Goal: Information Seeking & Learning: Check status

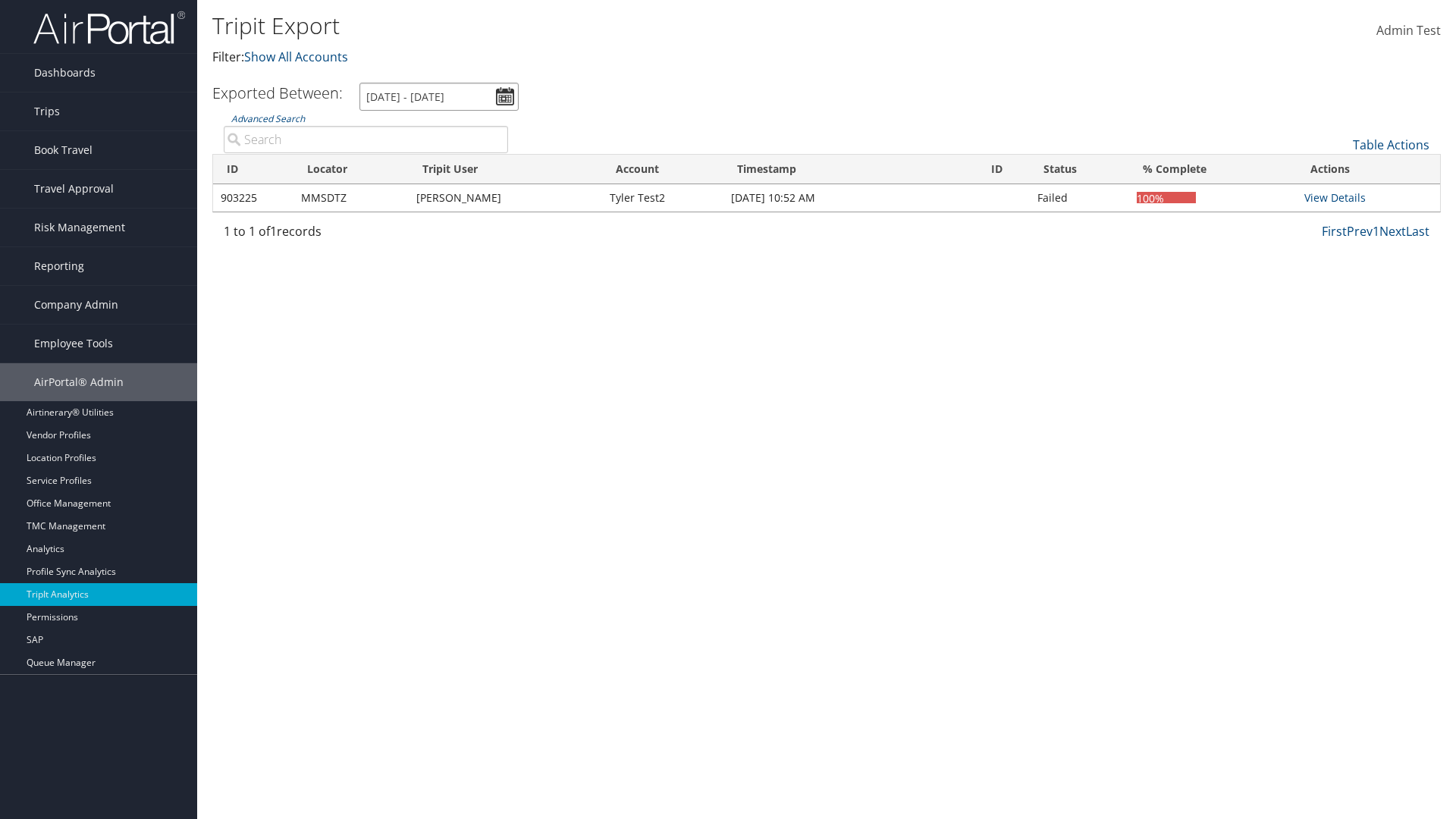
click at [439, 97] on input "[DATE] - [DATE]" at bounding box center [439, 97] width 159 height 28
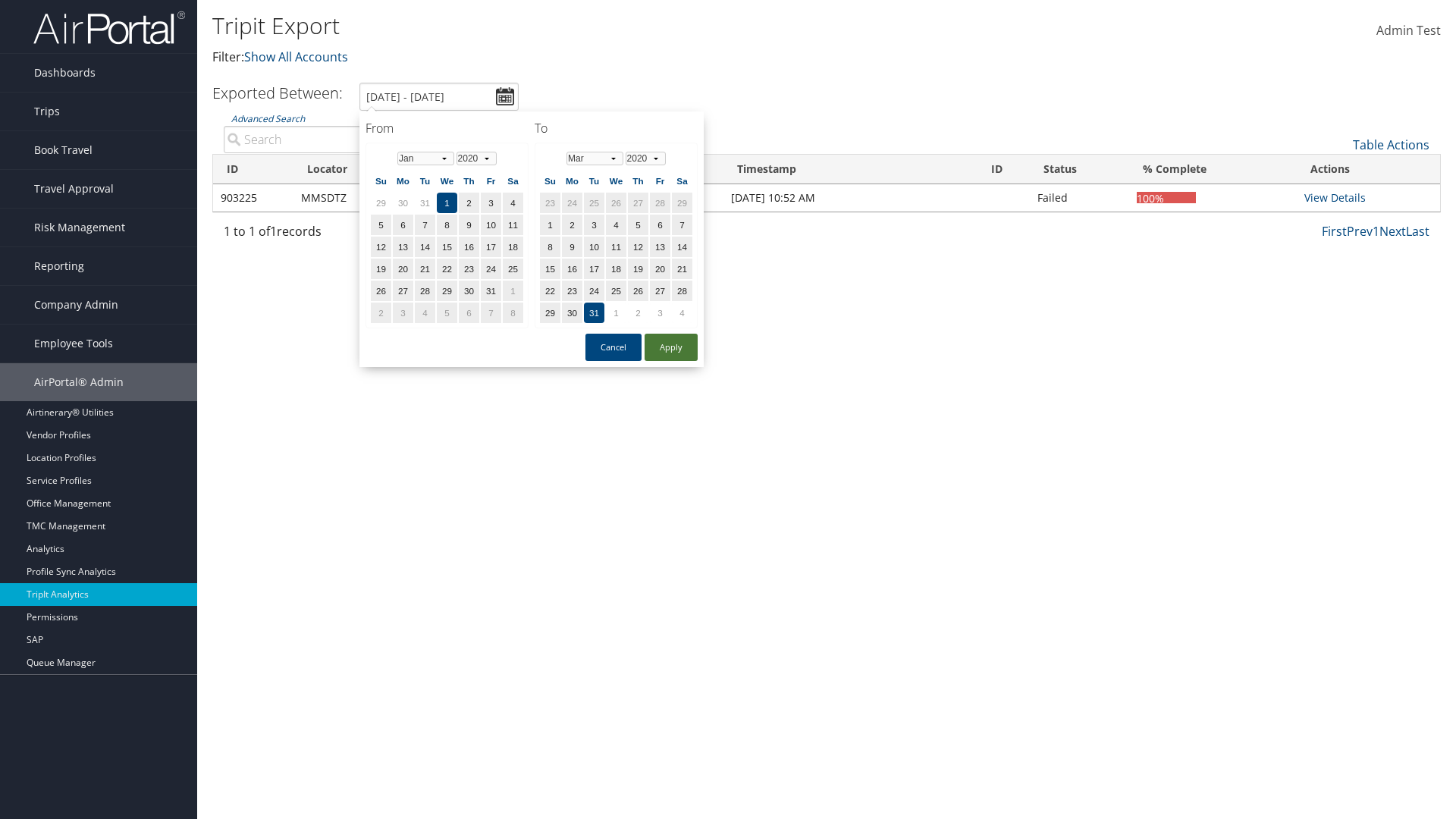
click at [671, 347] on button "Apply" at bounding box center [671, 347] width 53 height 27
type input "[DATE] - [DATE]"
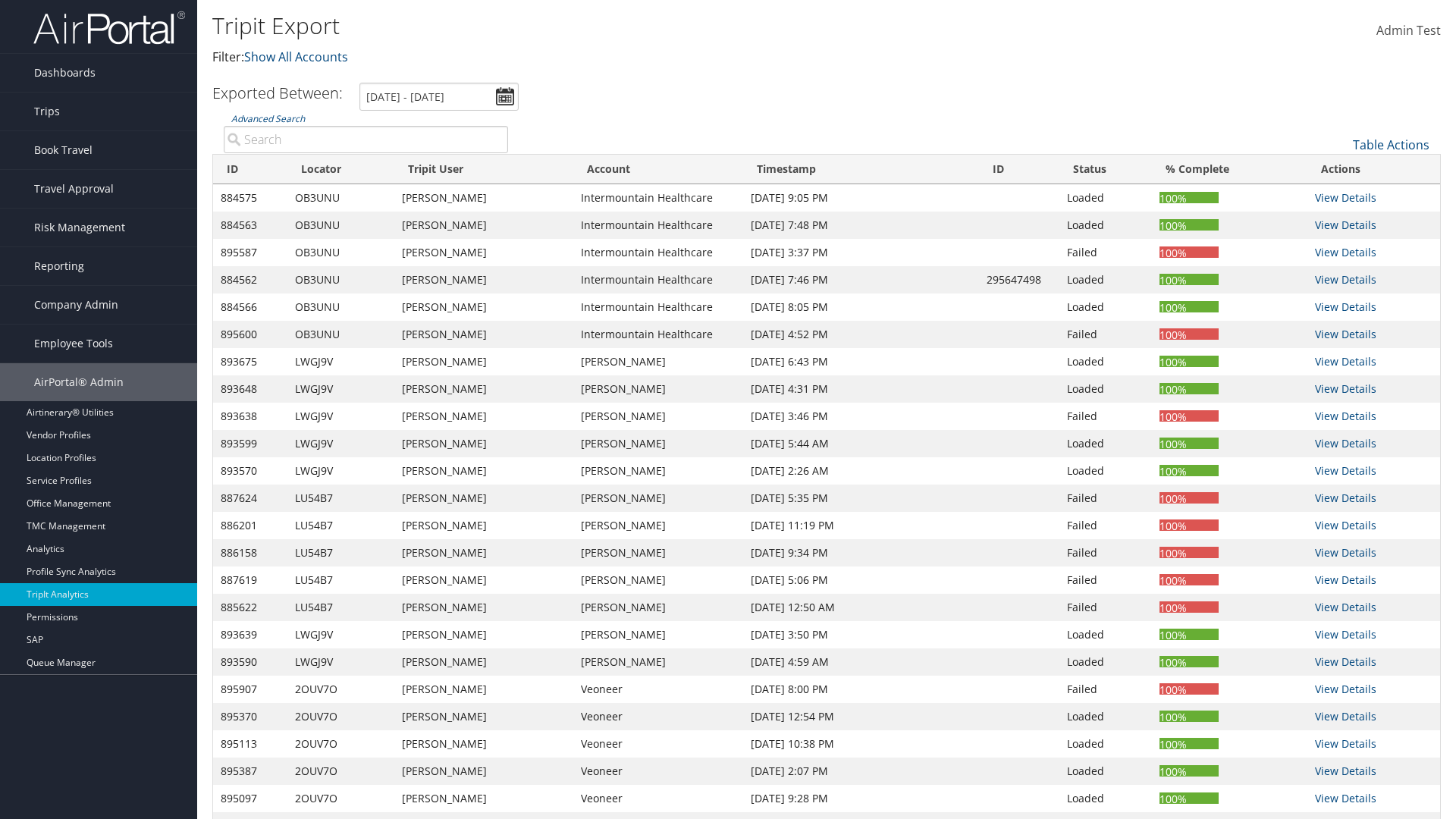
click at [365, 140] on input "Advanced Search" at bounding box center [366, 139] width 285 height 27
type input "4AGINM"
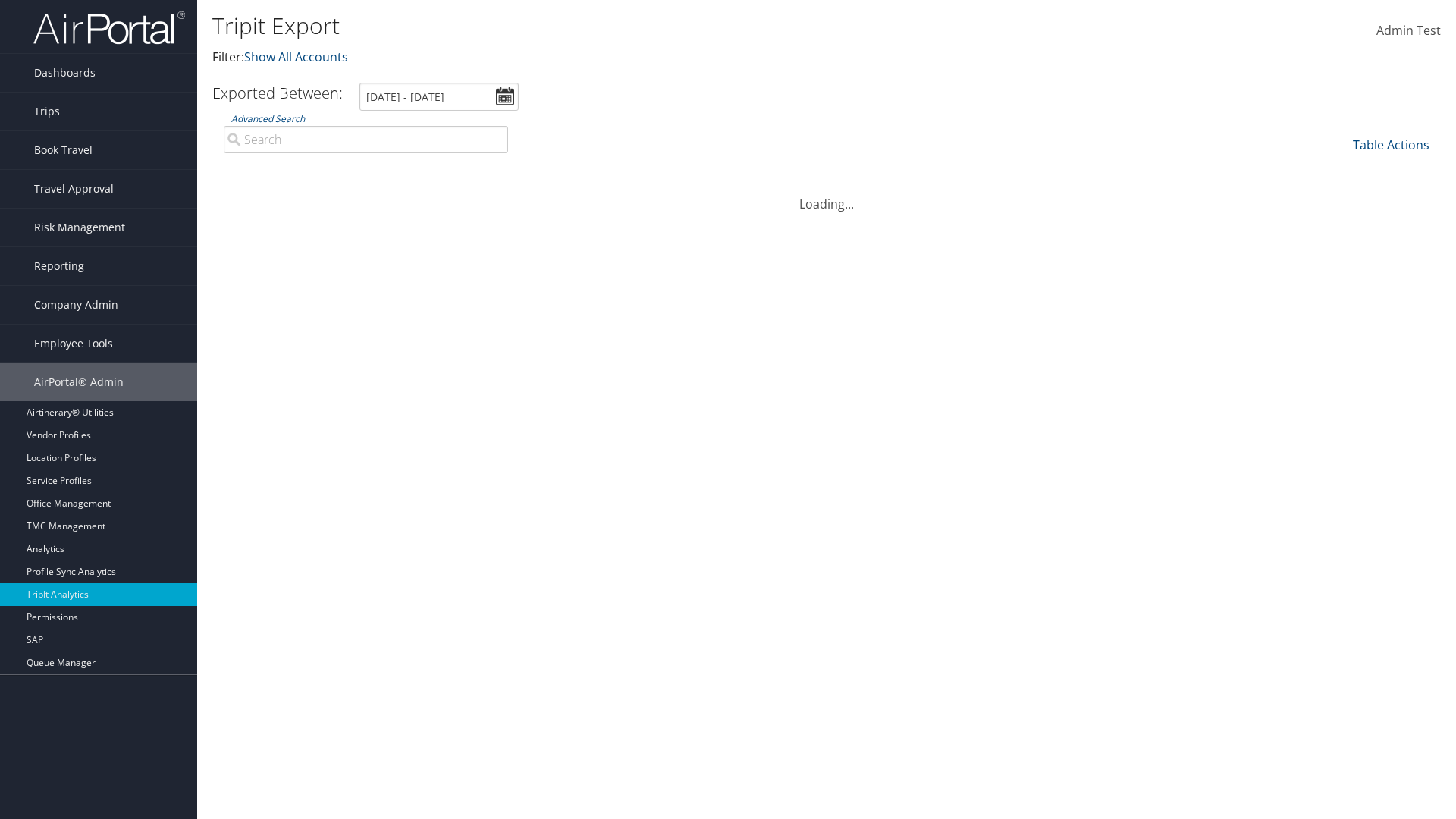
click at [365, 140] on input "Advanced Search" at bounding box center [366, 139] width 285 height 27
type input "[PERSON_NAME]"
click at [365, 140] on input "Advanced Search" at bounding box center [366, 139] width 285 height 27
type input "[PERSON_NAME]"
